Goal: Book appointment/travel/reservation

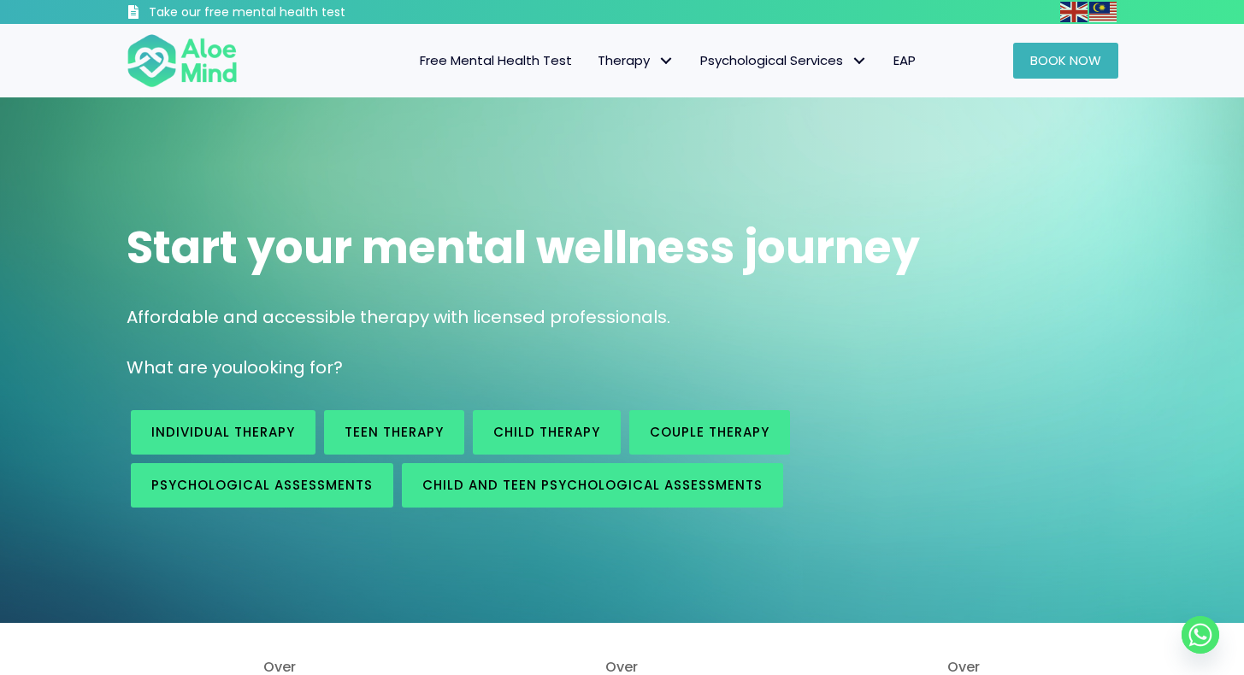
click at [1080, 64] on span "Book Now" at bounding box center [1065, 60] width 71 height 18
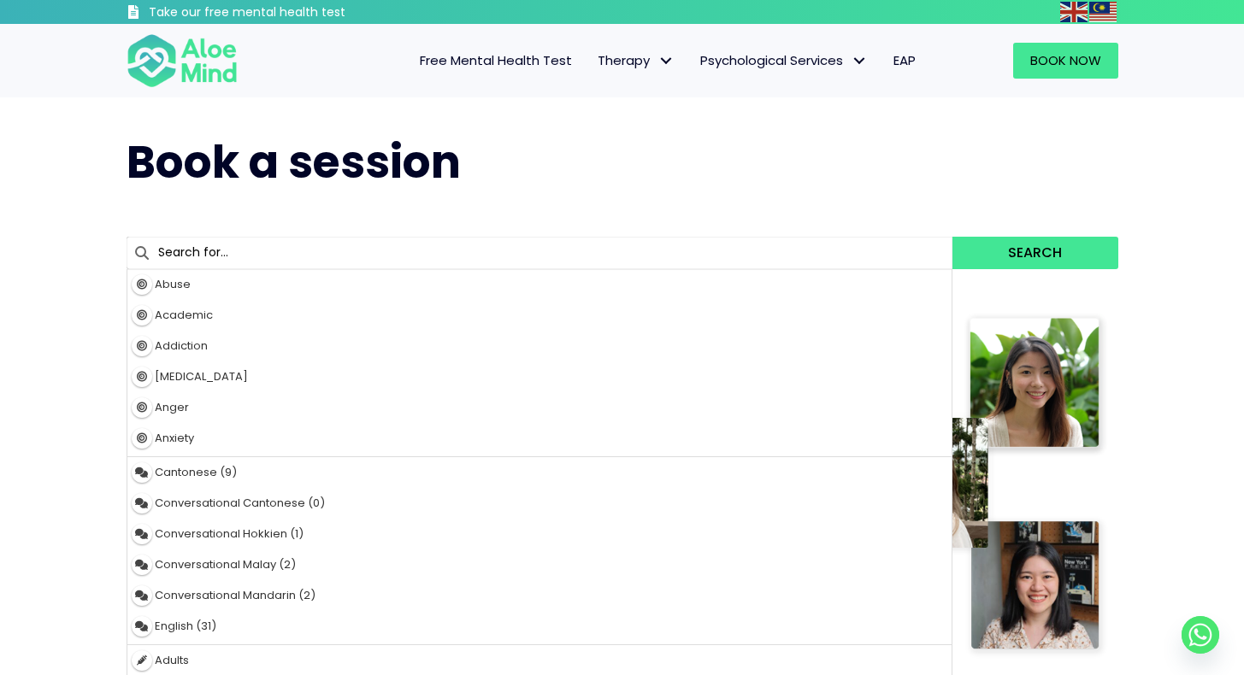
click at [294, 251] on input "text" at bounding box center [540, 253] width 827 height 32
type input "sa"
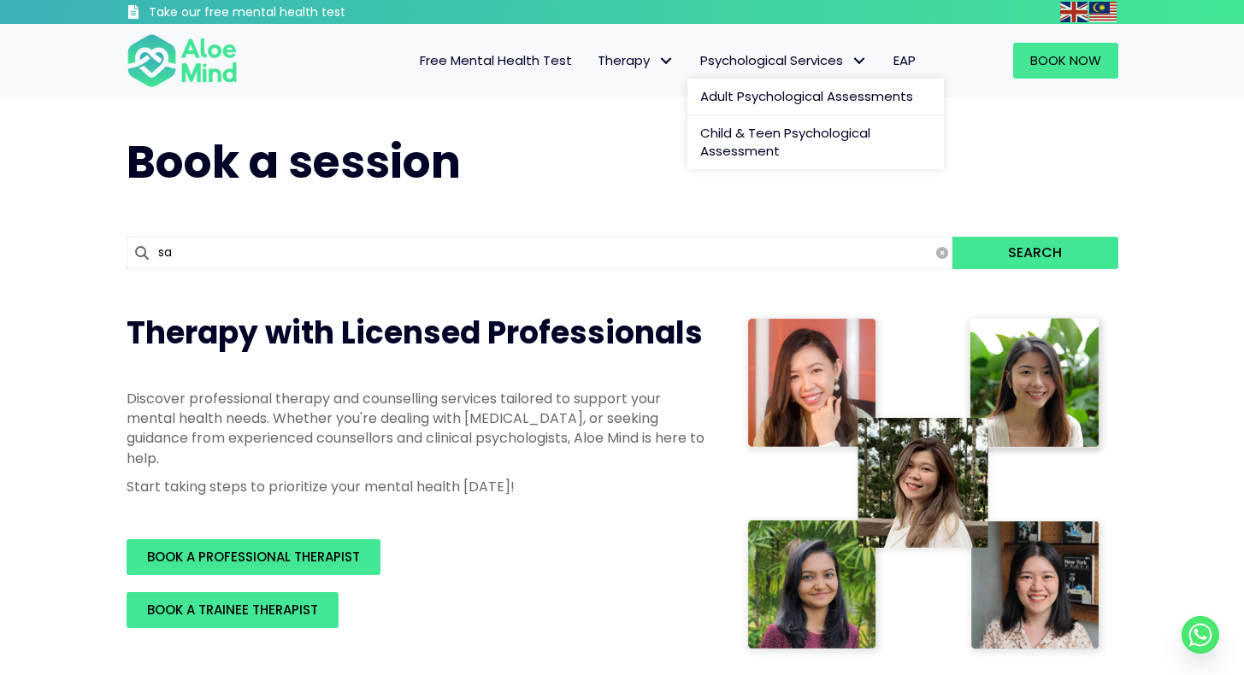
type input "[PERSON_NAME]"
type input "sabrin"
click at [1035, 251] on button "Search" at bounding box center [1034, 253] width 165 height 32
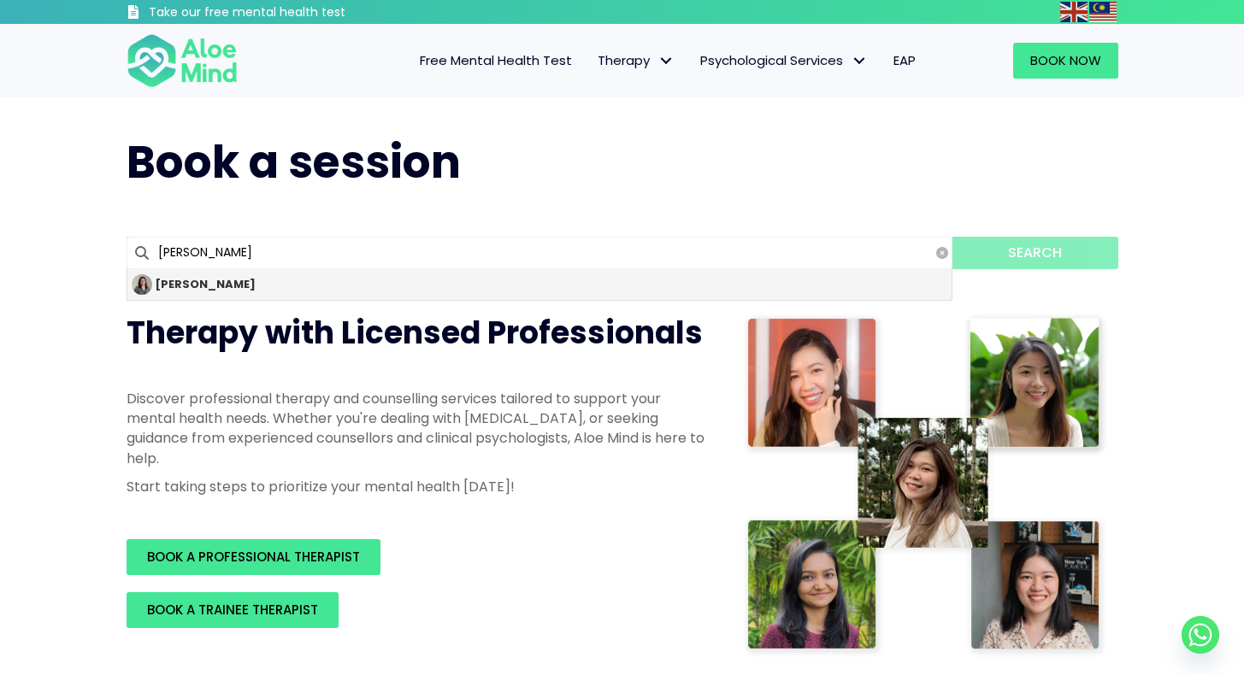
click at [161, 286] on strong "[PERSON_NAME]" at bounding box center [205, 284] width 101 height 16
type input "[PERSON_NAME]"
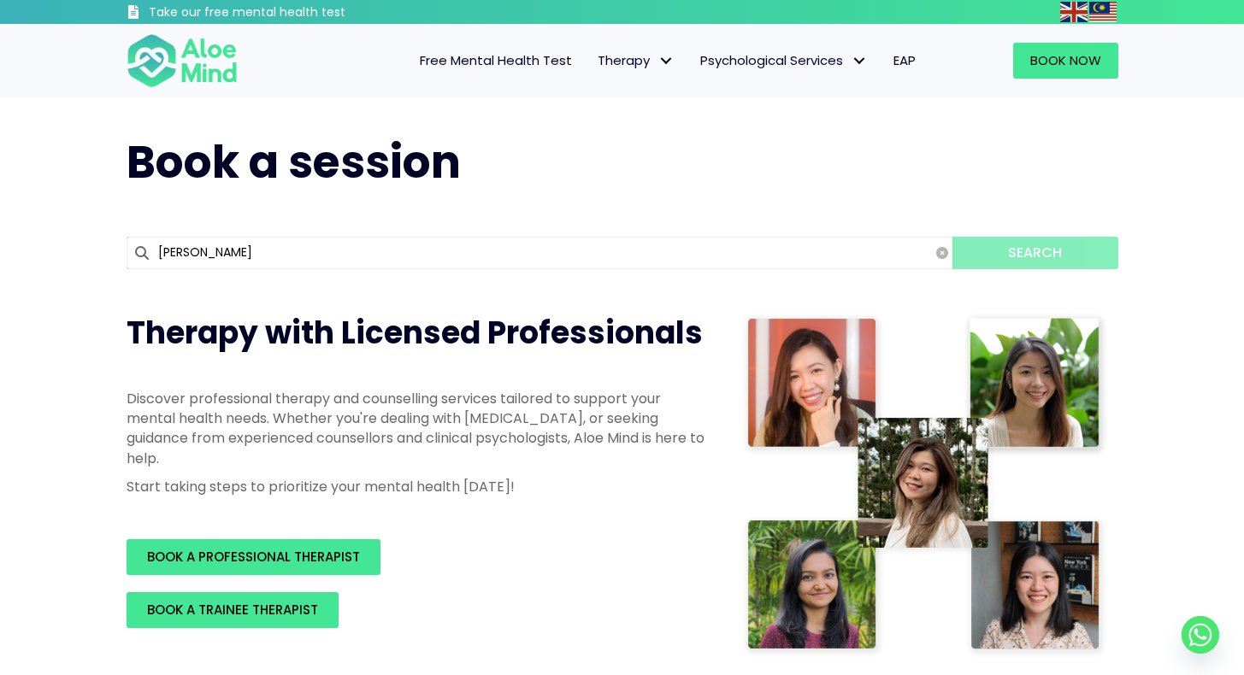
click at [183, 287] on div "[PERSON_NAME] 0 results are available, use up and down arrow keys to navigate. …" at bounding box center [622, 253] width 1026 height 84
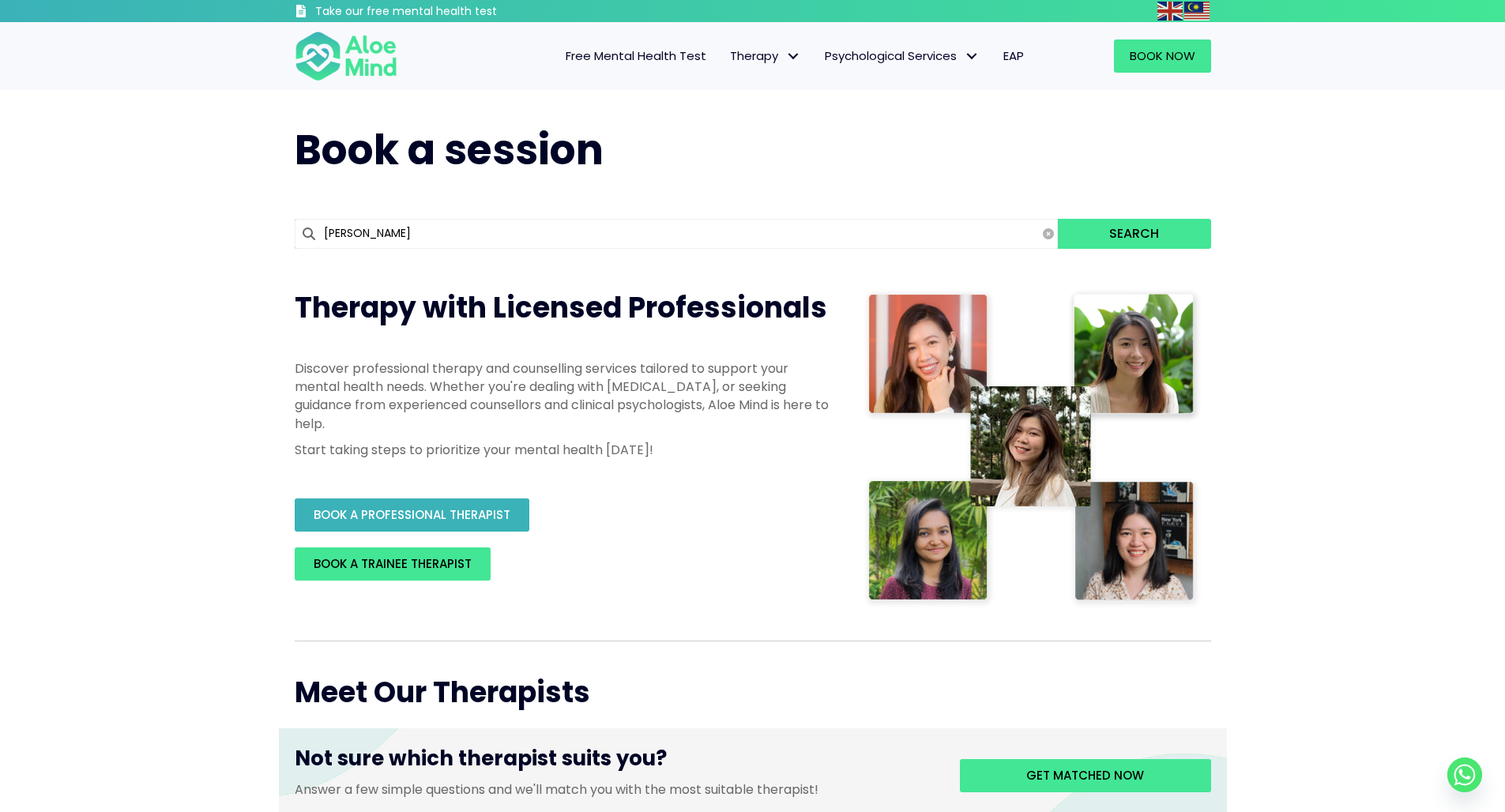
click at [384, 508] on span "BOOK A PROFESSIONAL THERAPIST" at bounding box center [411, 515] width 197 height 17
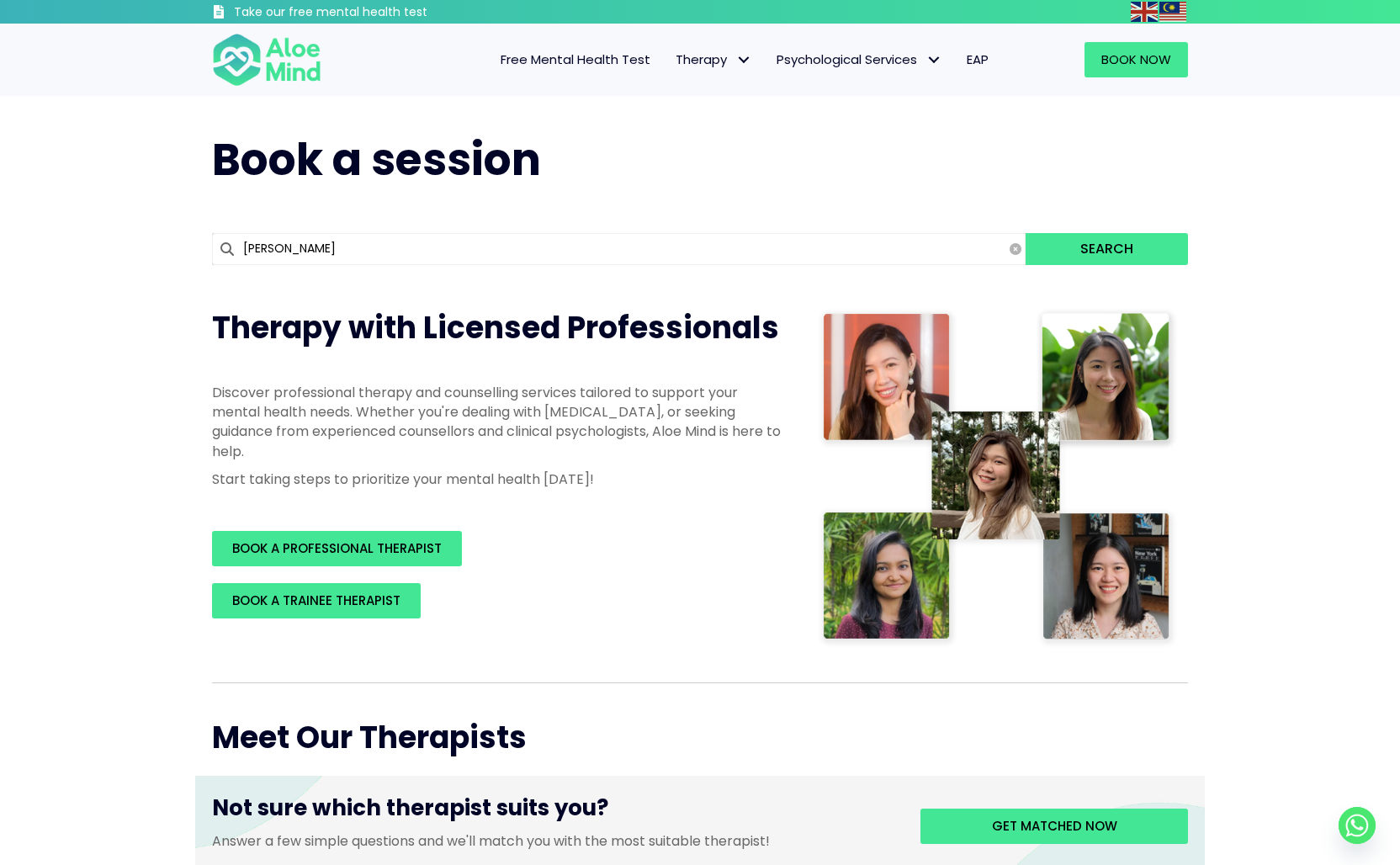
drag, startPoint x: 1309, startPoint y: 450, endPoint x: 1287, endPoint y: 440, distance: 24.2
